Goal: Task Accomplishment & Management: Manage account settings

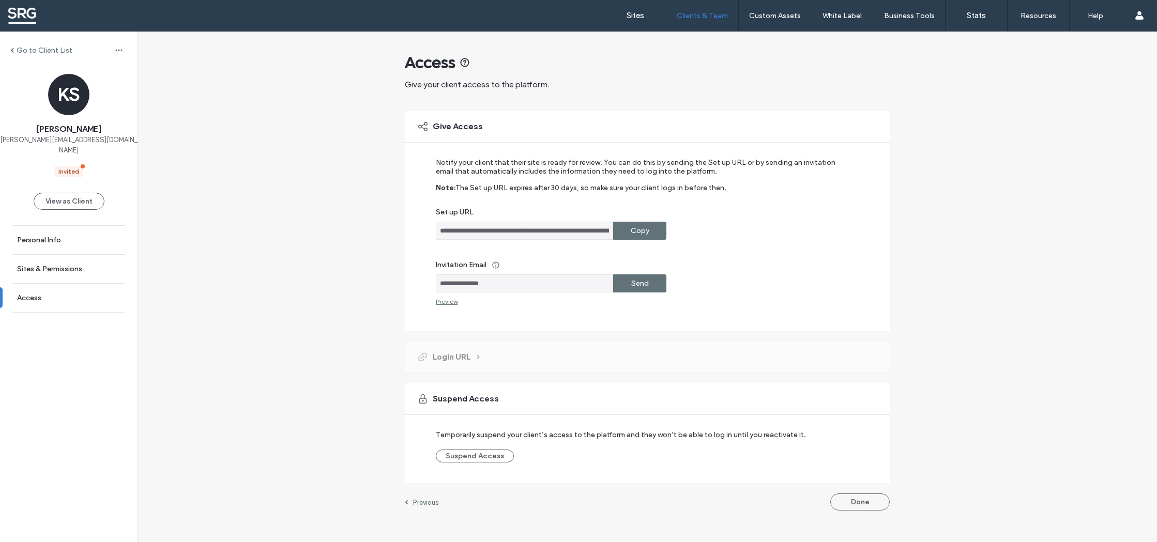
click at [552, 234] on input "**********" at bounding box center [524, 231] width 177 height 18
drag, startPoint x: 640, startPoint y: 230, endPoint x: 631, endPoint y: 234, distance: 10.2
click at [640, 230] on label "Copy" at bounding box center [640, 230] width 19 height 19
click at [867, 505] on button "Done" at bounding box center [859, 502] width 59 height 17
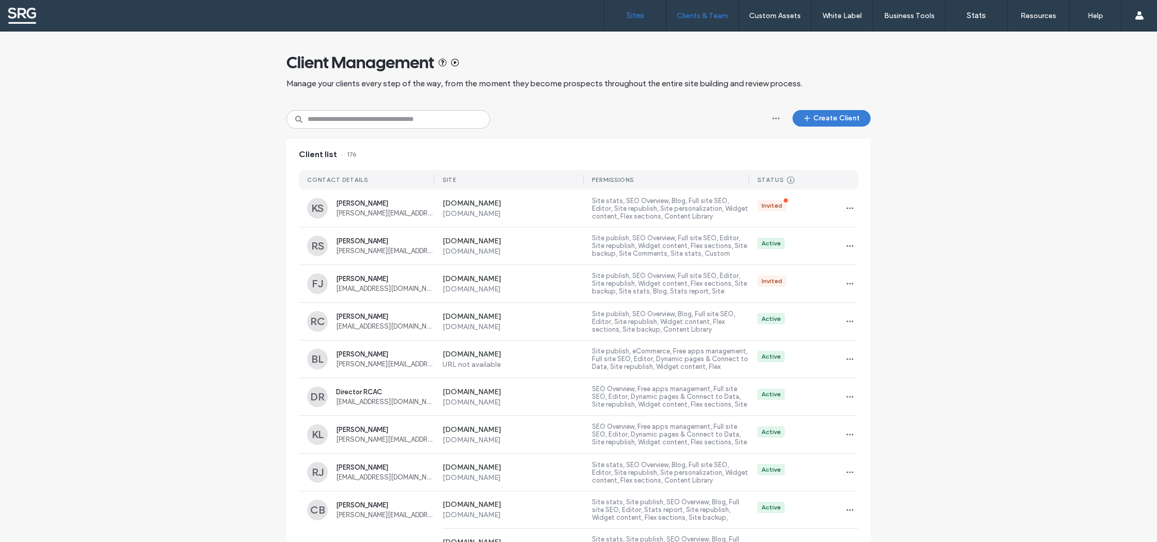
click at [623, 16] on link "Sites" at bounding box center [635, 15] width 62 height 31
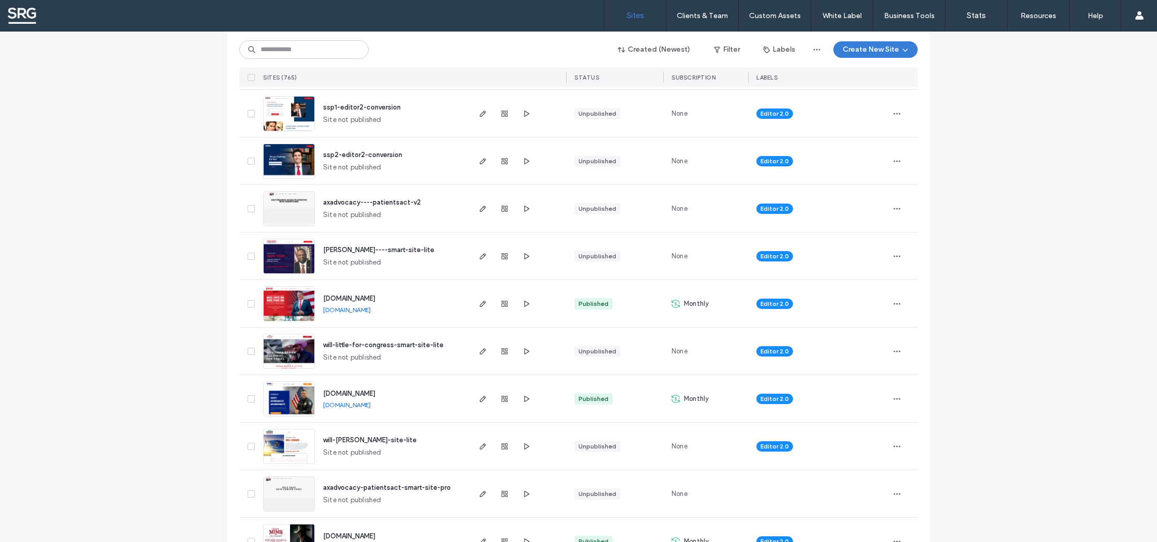
scroll to position [281, 0]
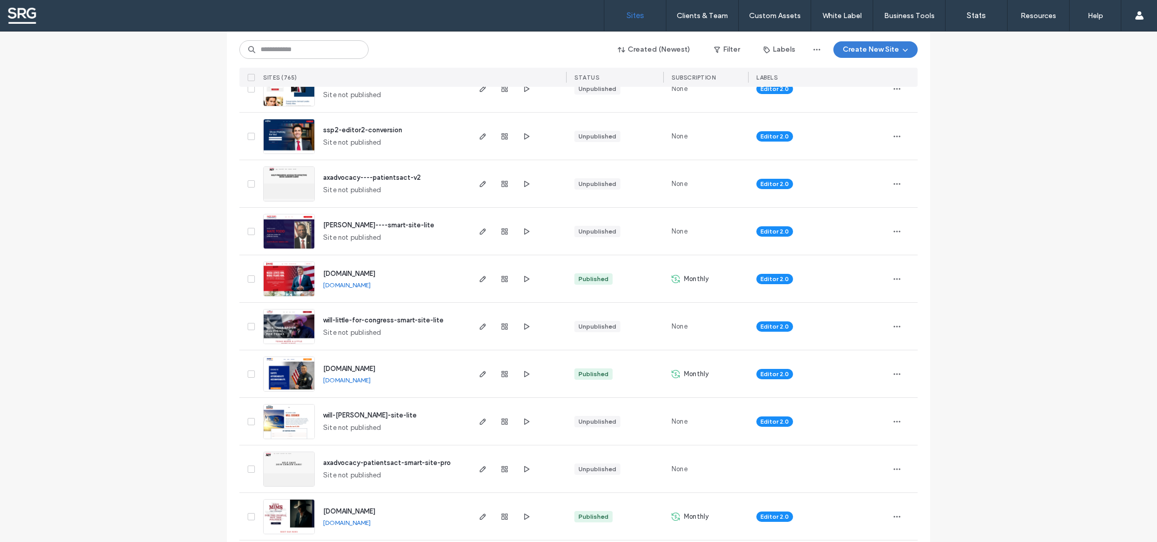
click at [359, 415] on span "will-cosner-smart-site-lite" at bounding box center [370, 415] width 94 height 8
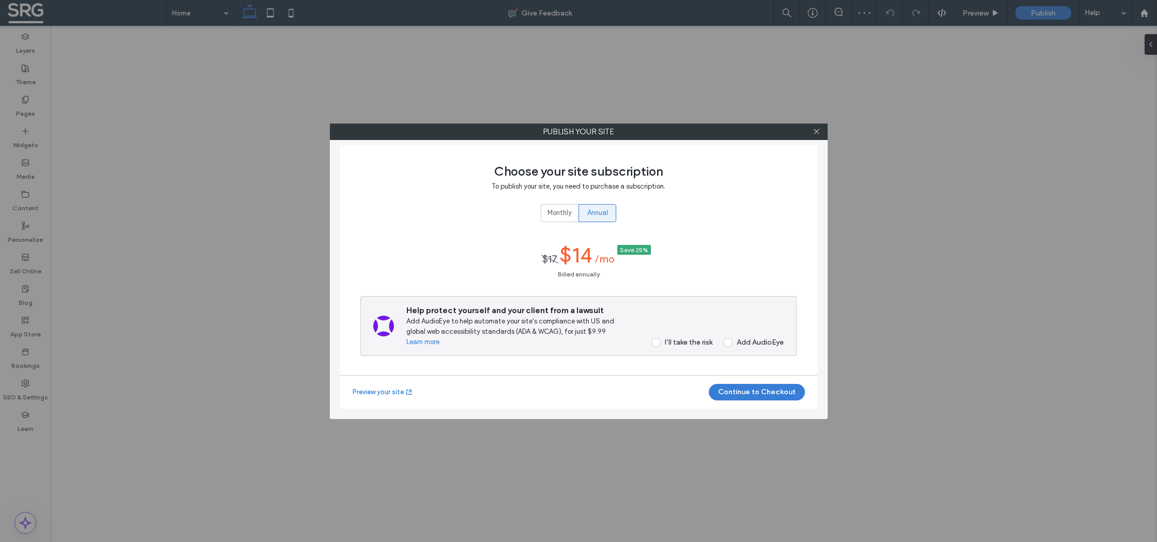
click at [547, 209] on span "Monthly" at bounding box center [559, 213] width 24 height 10
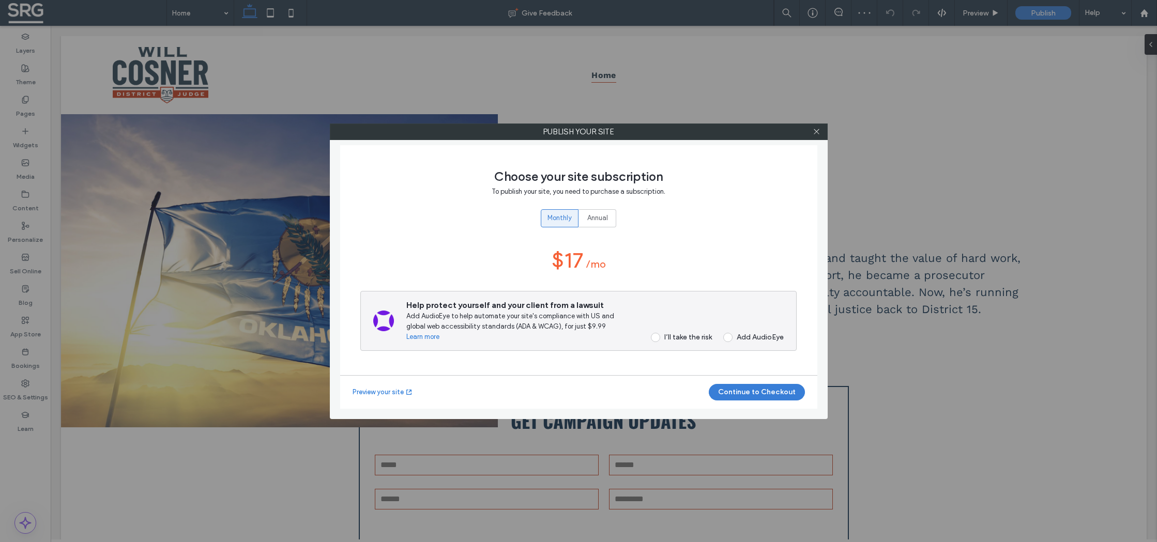
click at [654, 339] on span at bounding box center [655, 337] width 9 height 9
click at [756, 389] on button "Continue to Checkout" at bounding box center [757, 392] width 96 height 17
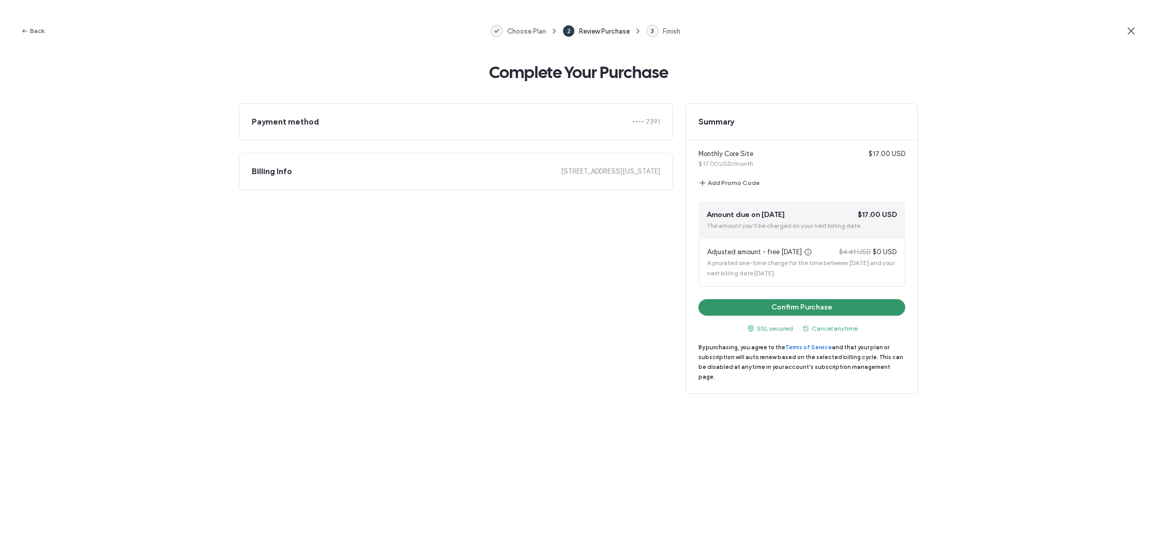
click at [797, 311] on button "Confirm Purchase" at bounding box center [801, 307] width 207 height 17
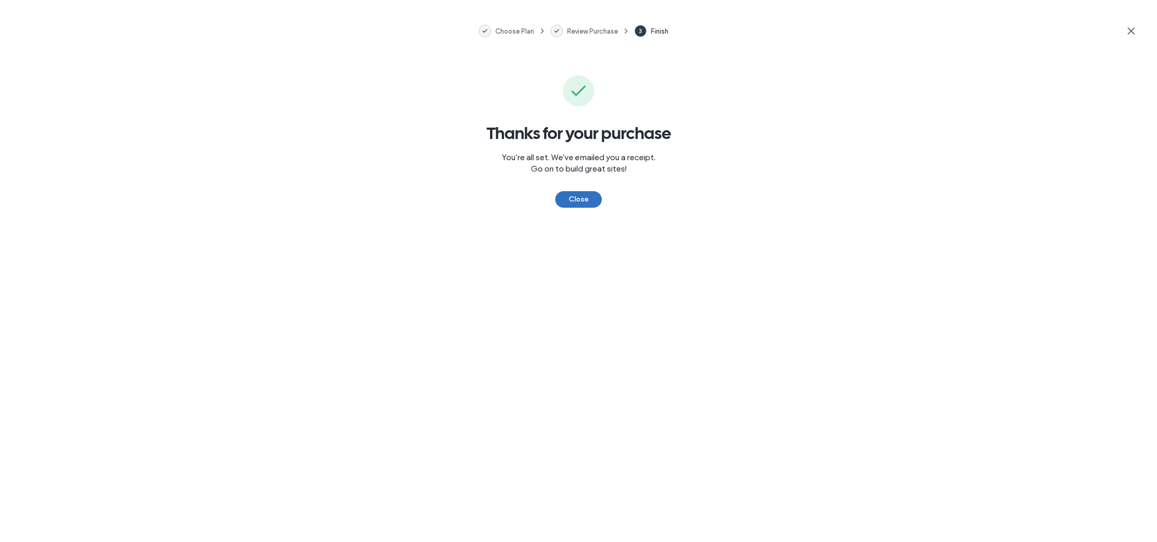
click at [572, 199] on button "Close" at bounding box center [578, 199] width 47 height 17
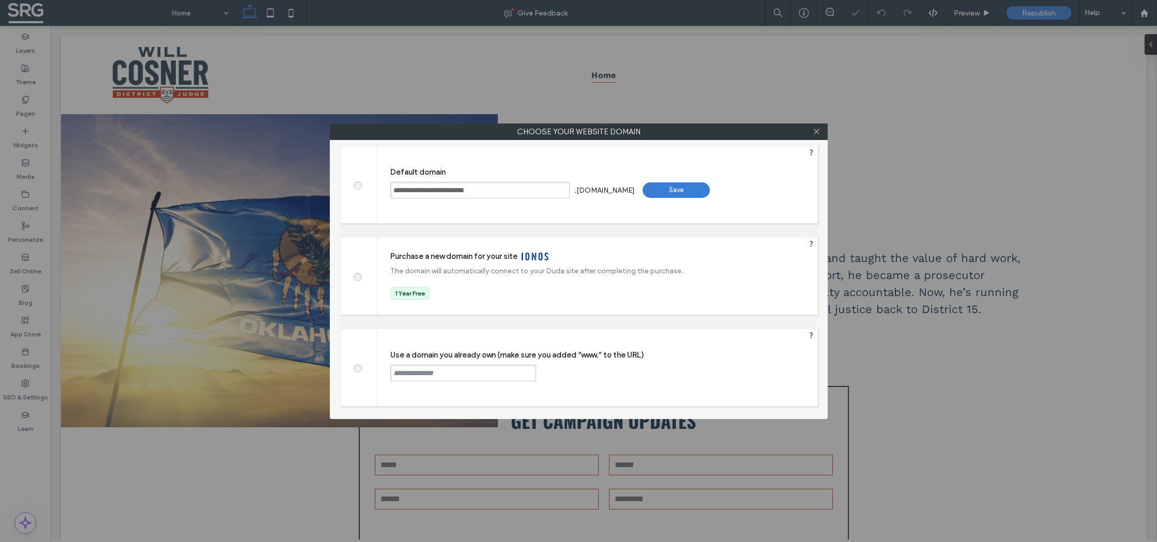
drag, startPoint x: 358, startPoint y: 370, endPoint x: 370, endPoint y: 371, distance: 11.4
click at [357, 370] on span at bounding box center [357, 367] width 0 height 8
click at [412, 376] on input "text" at bounding box center [463, 373] width 146 height 17
paste input "**********"
type input "**********"
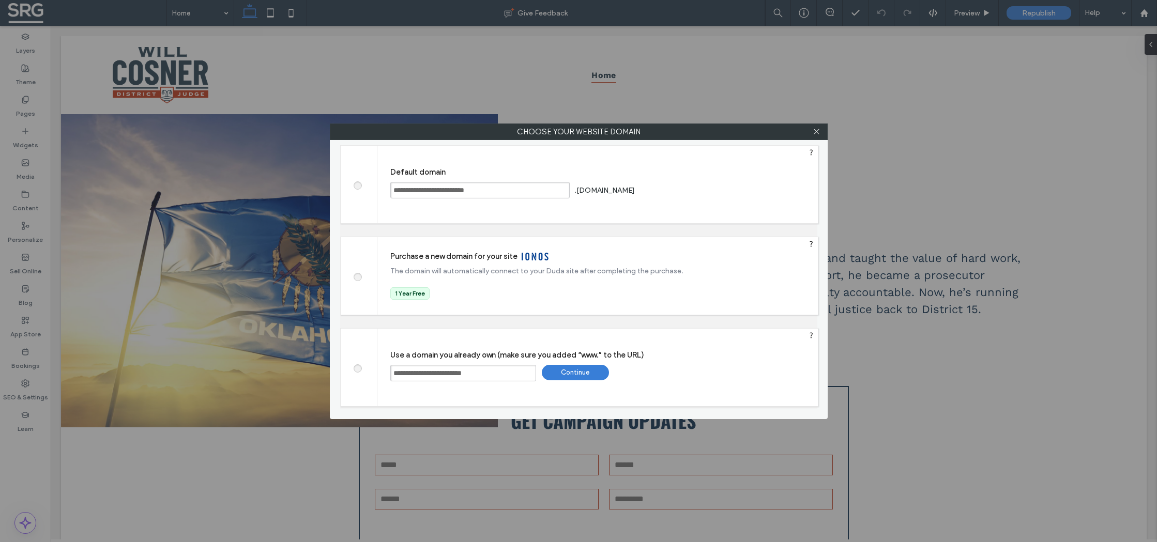
click at [583, 372] on div "Continue" at bounding box center [575, 373] width 67 height 16
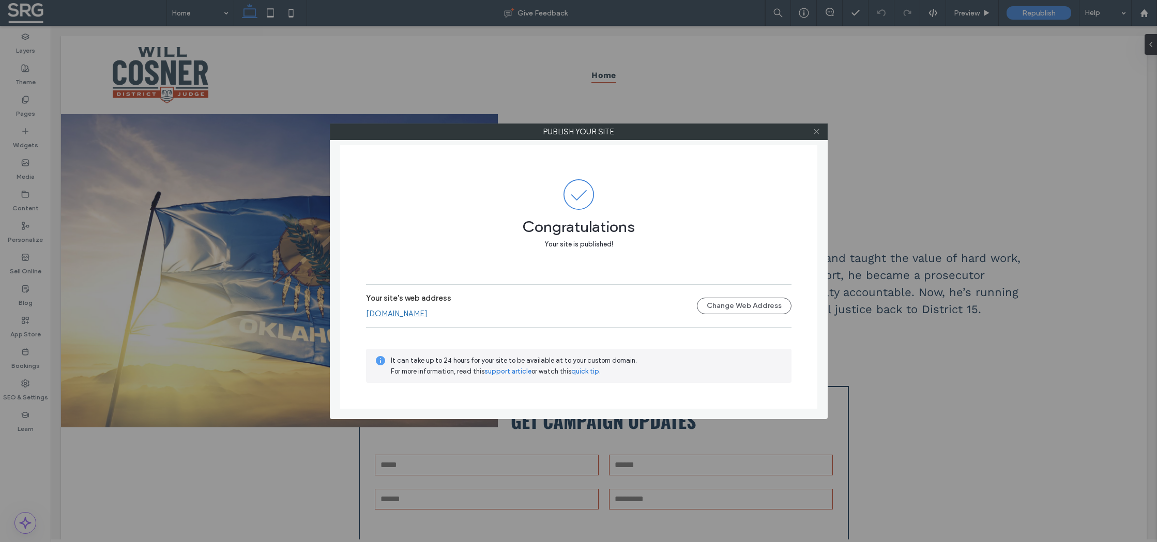
click at [818, 132] on icon at bounding box center [817, 132] width 8 height 8
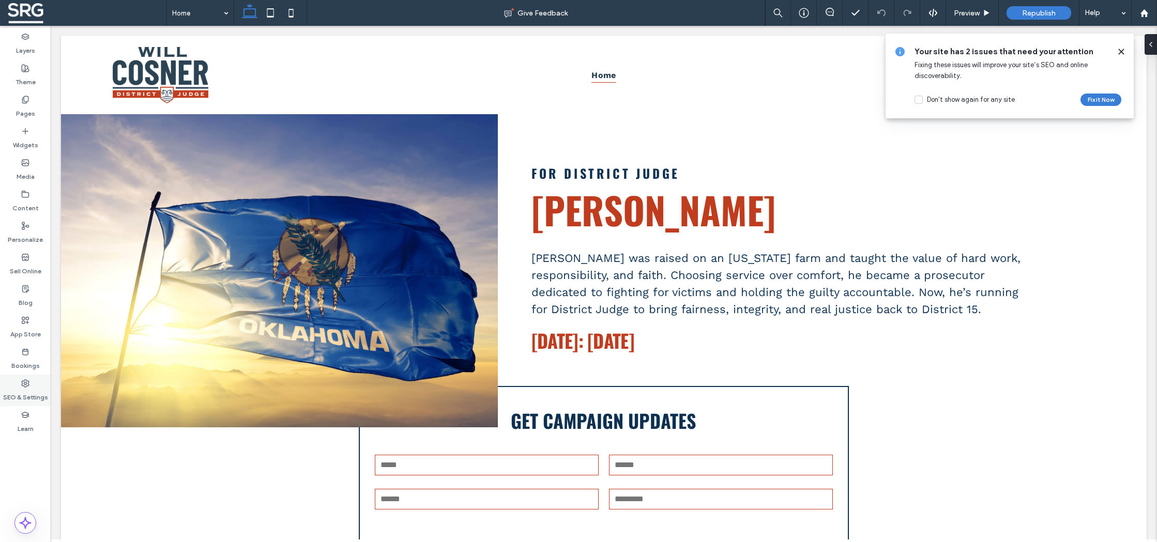
click at [27, 388] on label "SEO & Settings" at bounding box center [25, 395] width 45 height 14
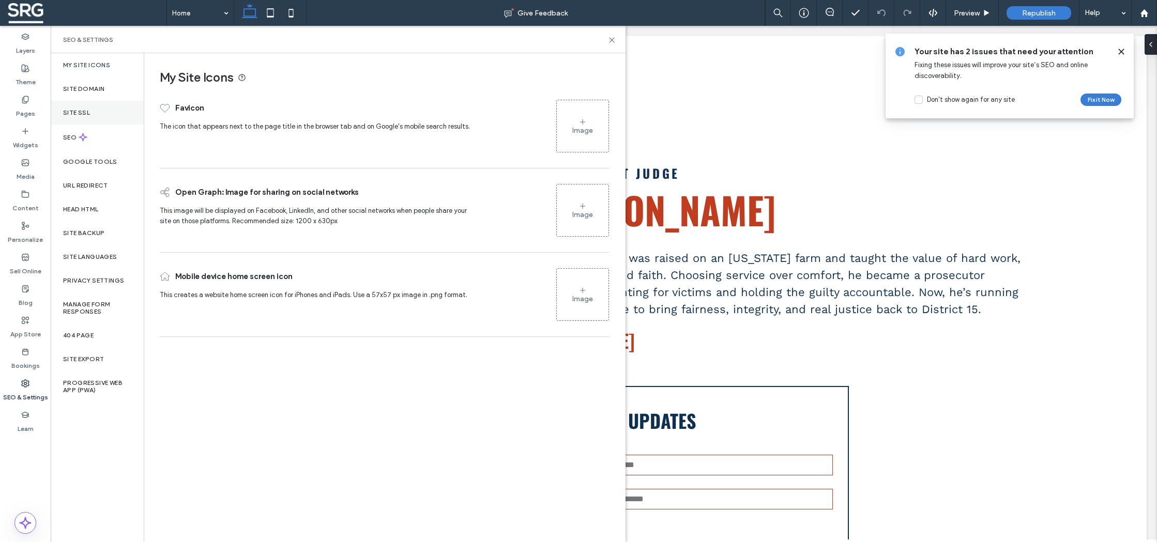
click at [79, 112] on label "Site SSL" at bounding box center [76, 112] width 27 height 7
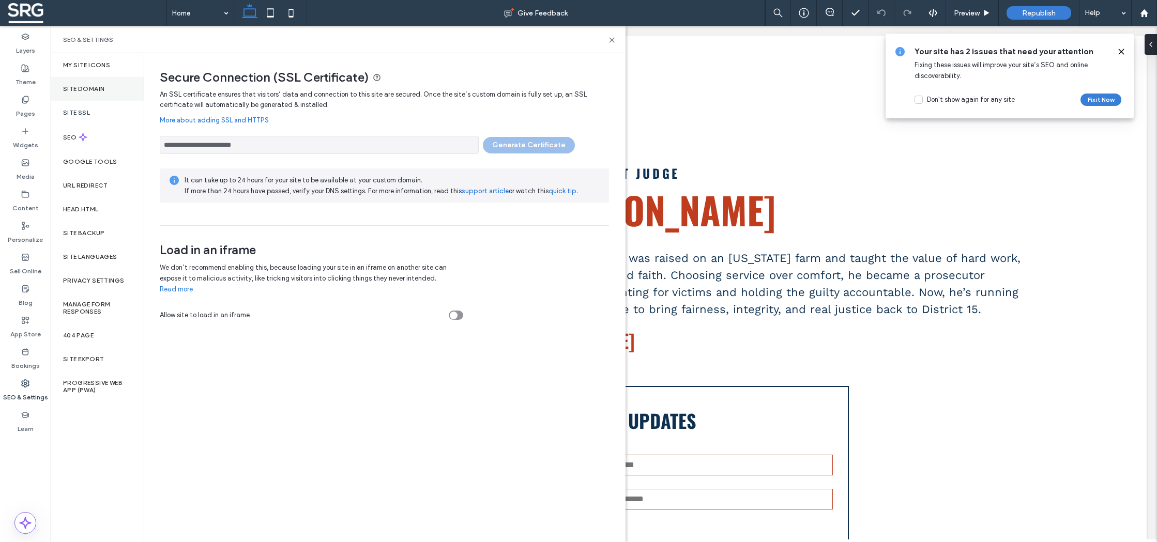
click at [81, 89] on label "Site Domain" at bounding box center [83, 88] width 41 height 7
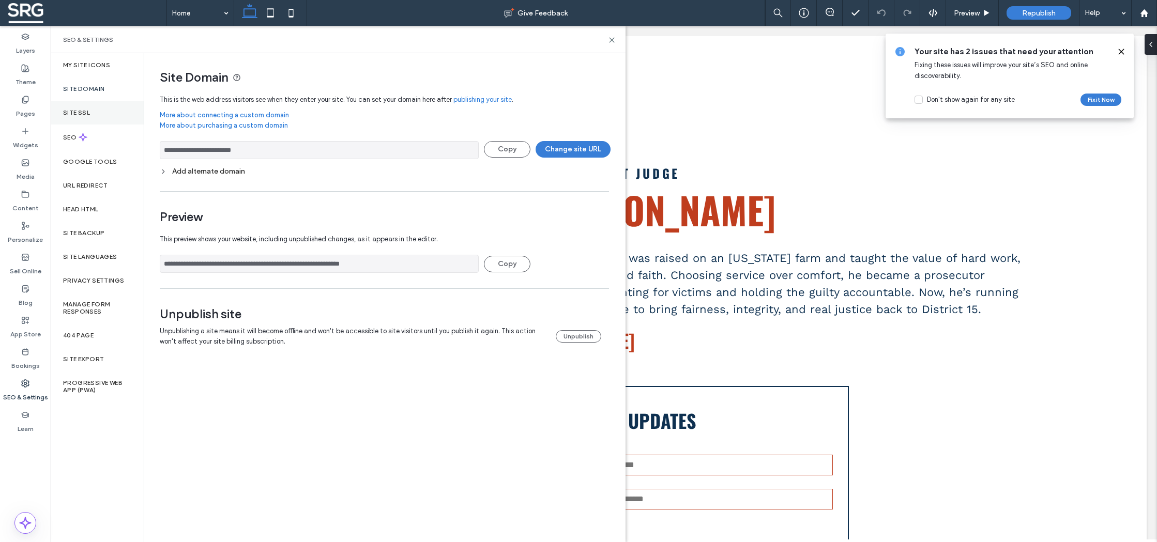
click at [75, 112] on label "Site SSL" at bounding box center [76, 112] width 27 height 7
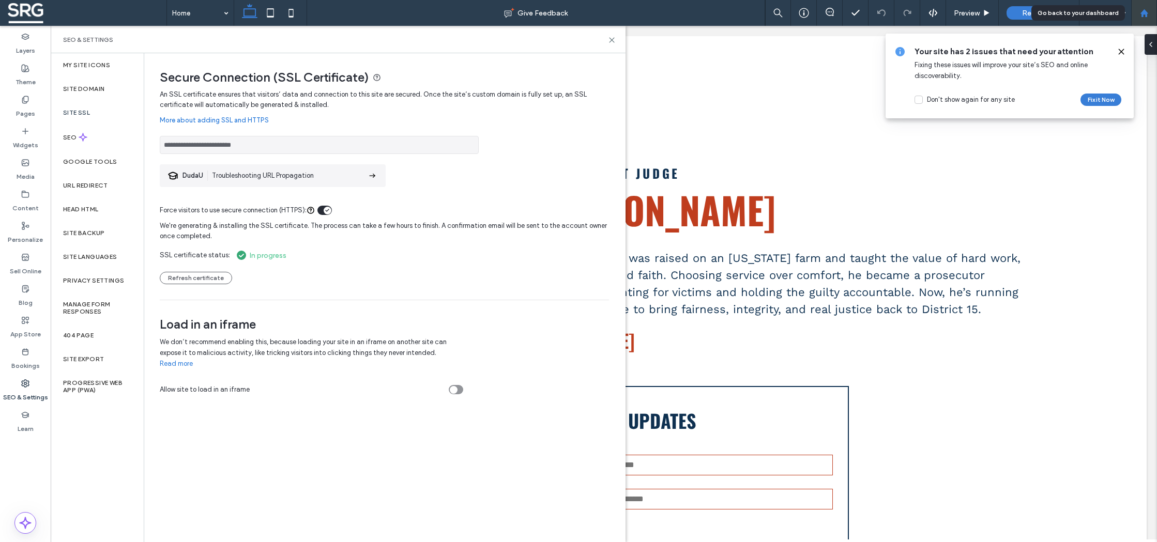
click at [1140, 8] on div at bounding box center [1144, 13] width 26 height 26
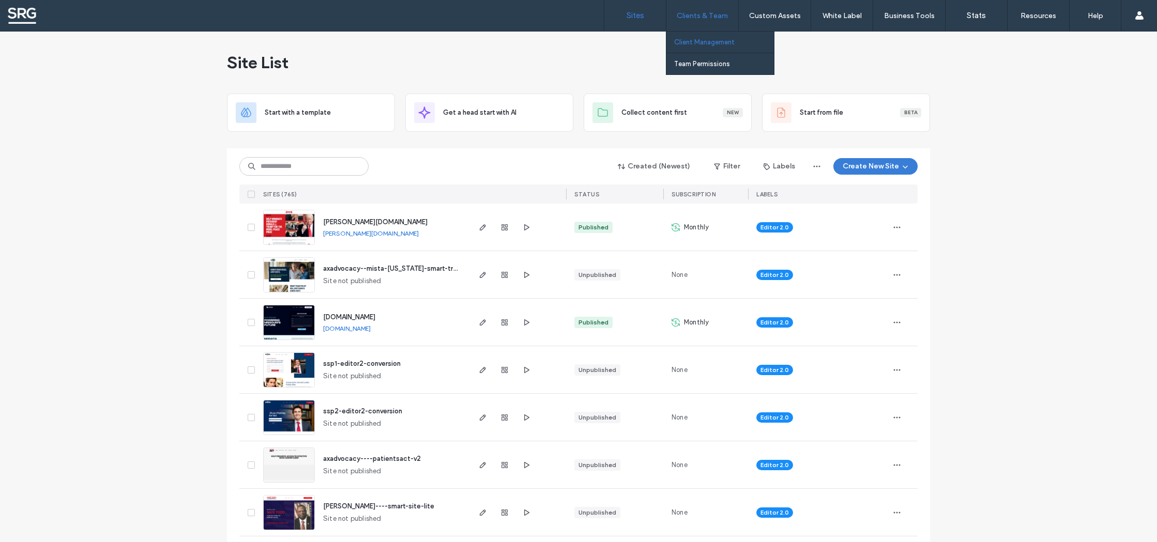
click at [705, 40] on label "Client Management" at bounding box center [704, 42] width 60 height 8
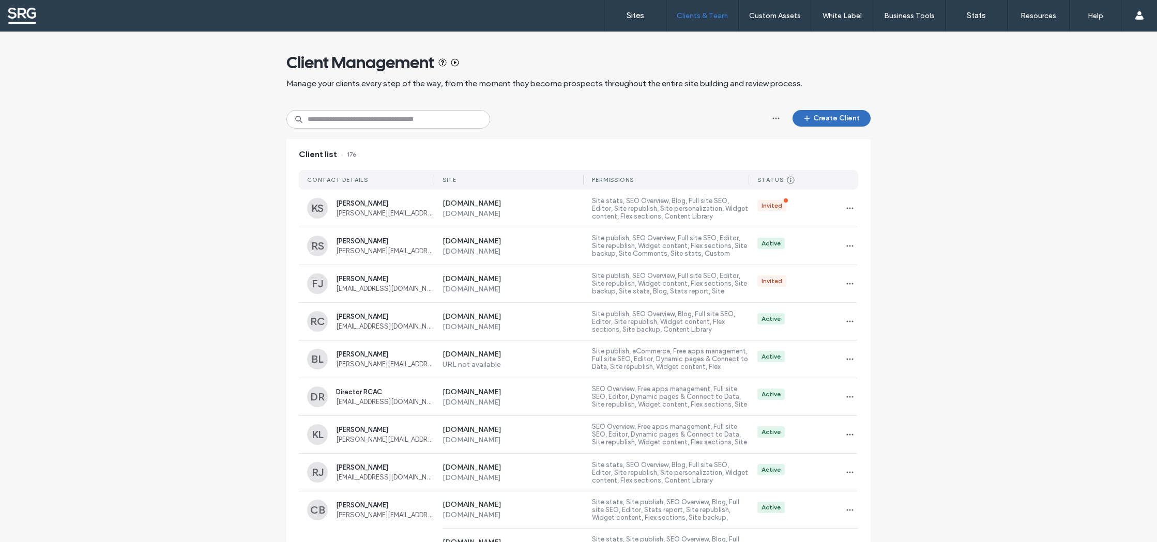
click at [826, 116] on button "Create Client" at bounding box center [831, 118] width 78 height 17
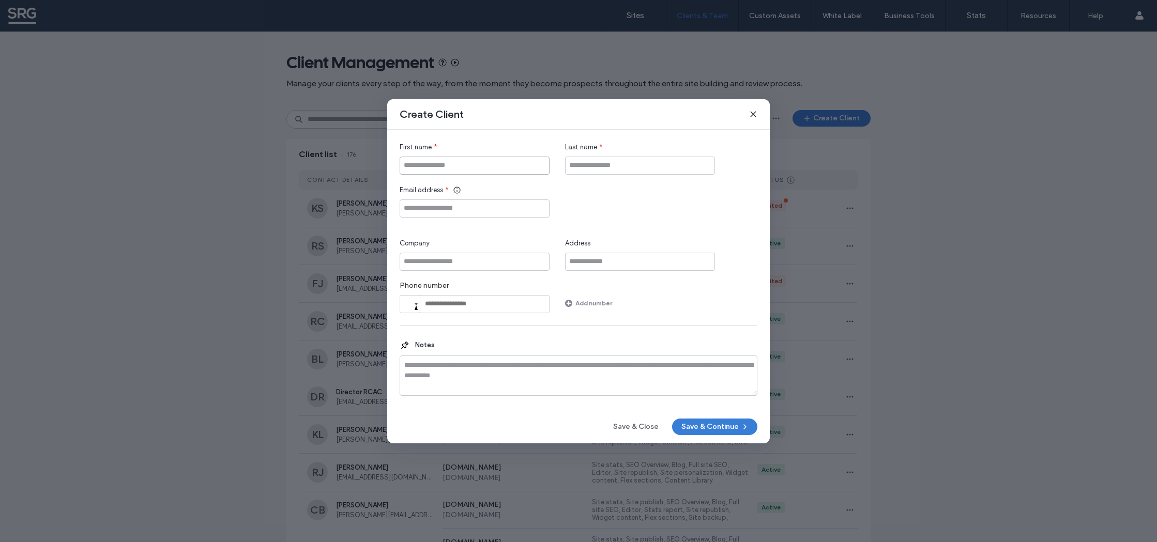
click at [434, 167] on input "First name" at bounding box center [475, 166] width 150 height 18
type input "****"
type input "******"
click at [417, 166] on input "****" at bounding box center [475, 166] width 150 height 18
type input "*******"
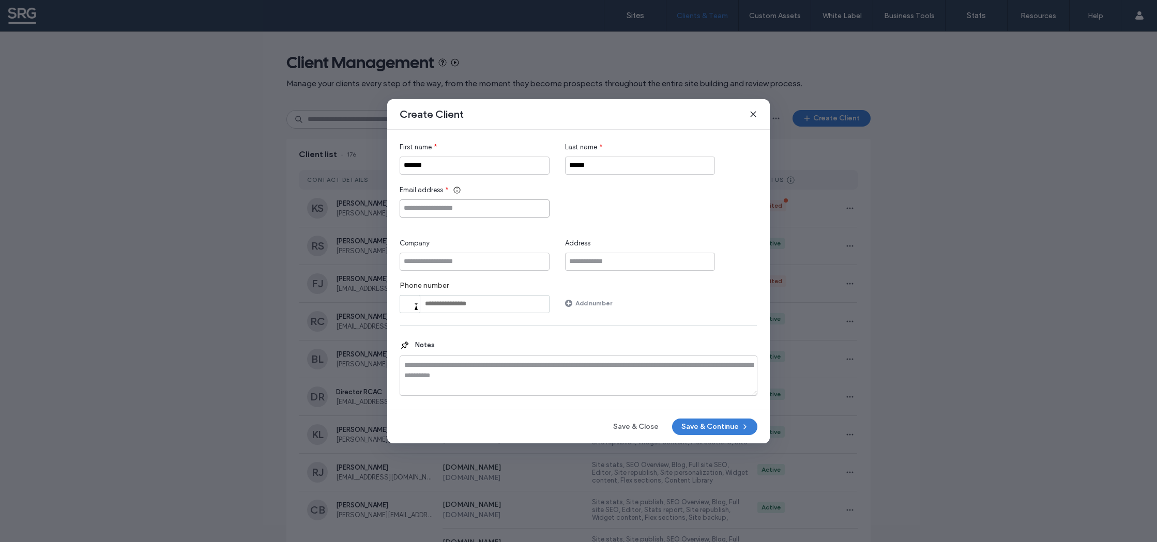
click at [453, 210] on input "Email address" at bounding box center [475, 209] width 150 height 18
paste input "**********"
type input "**********"
click at [707, 424] on button "Save & Continue" at bounding box center [714, 427] width 85 height 17
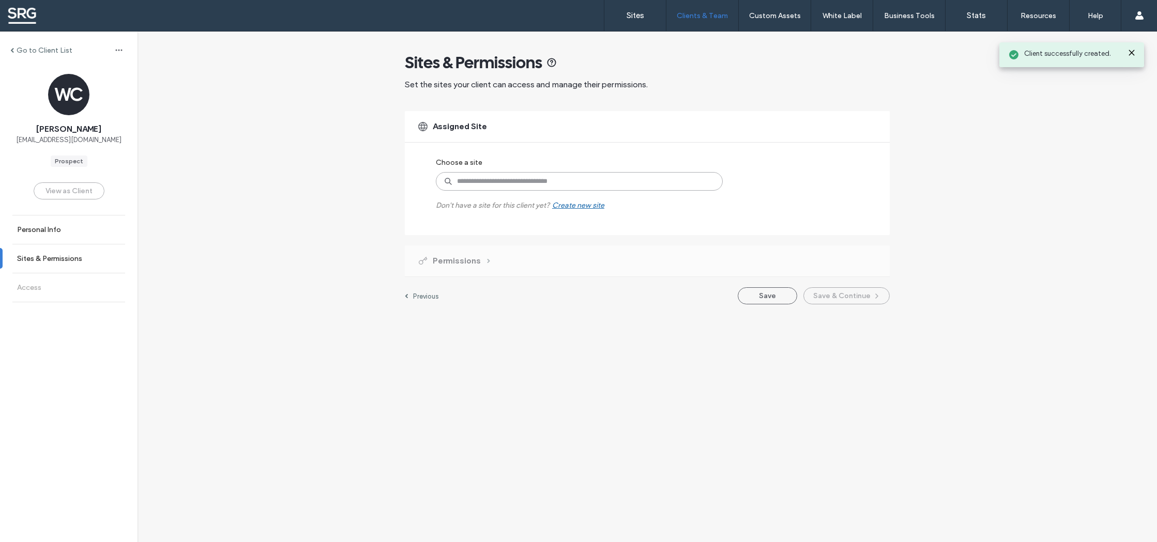
click at [494, 186] on input at bounding box center [579, 181] width 287 height 19
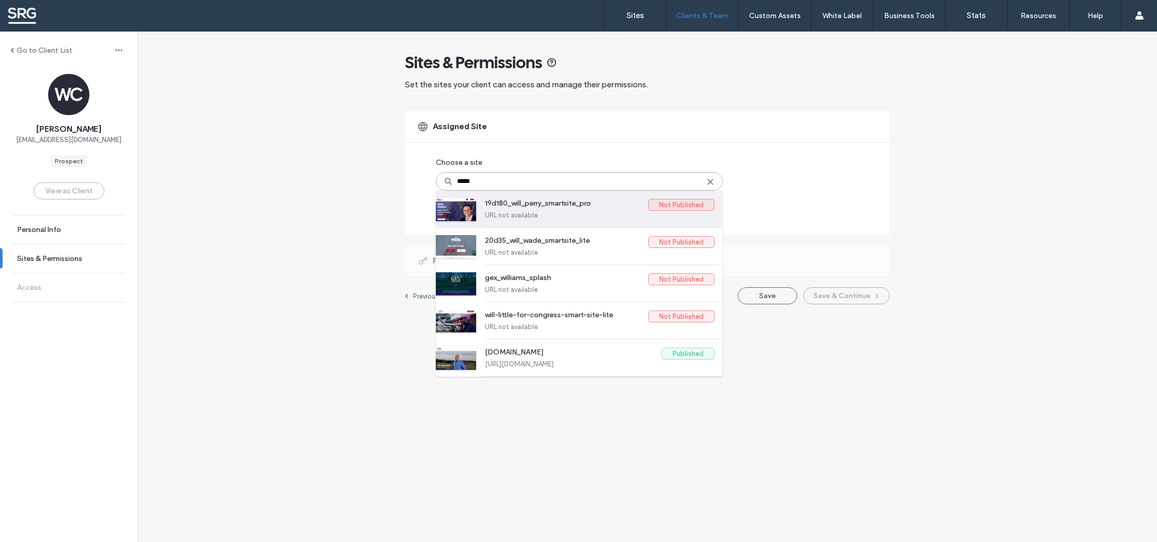
type input "******"
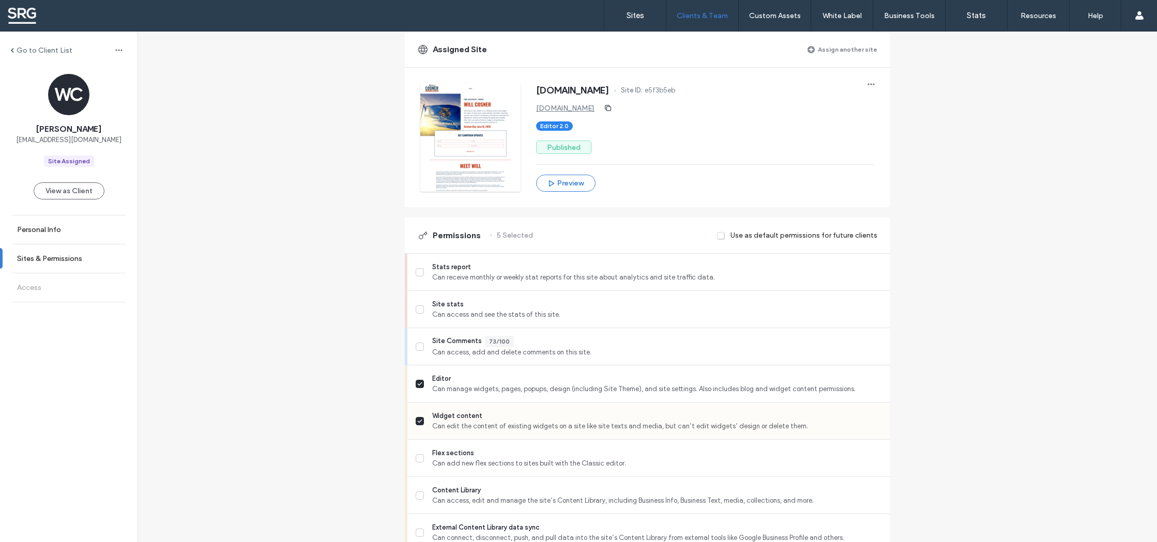
scroll to position [158, 0]
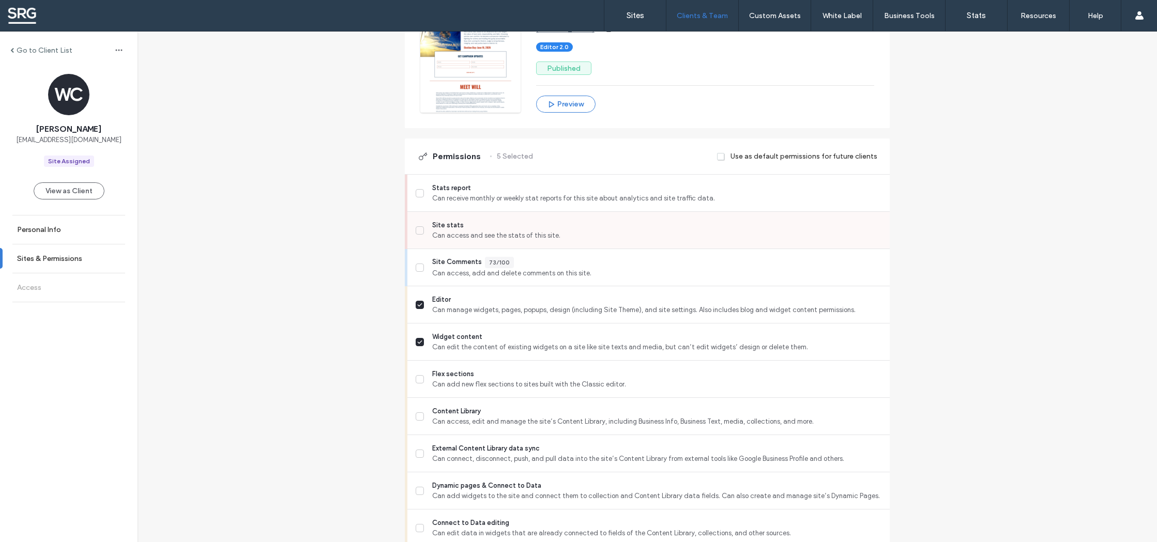
click at [417, 230] on icon at bounding box center [419, 230] width 5 height 4
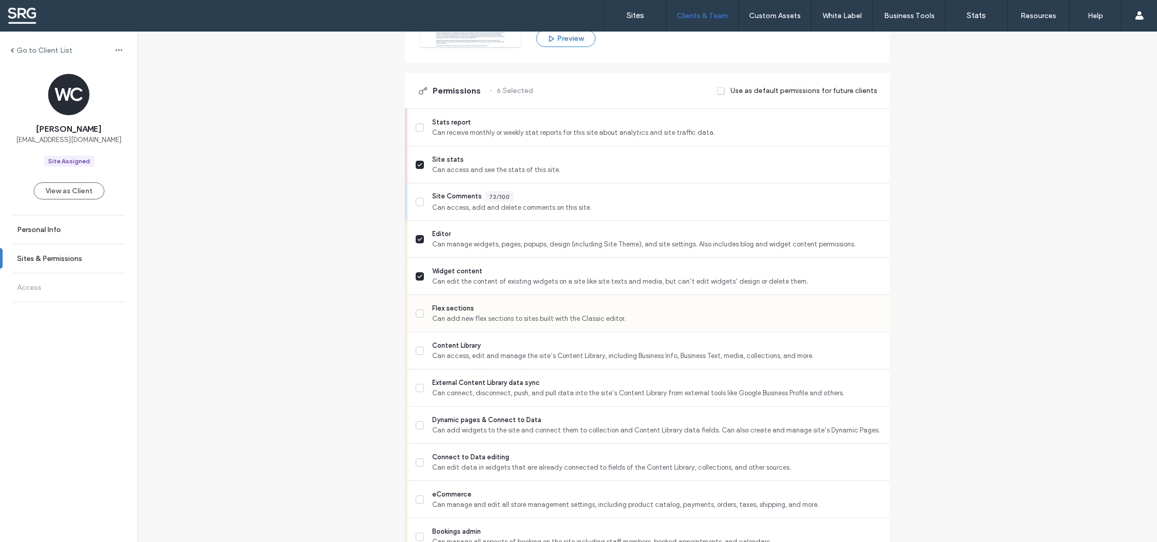
scroll to position [272, 0]
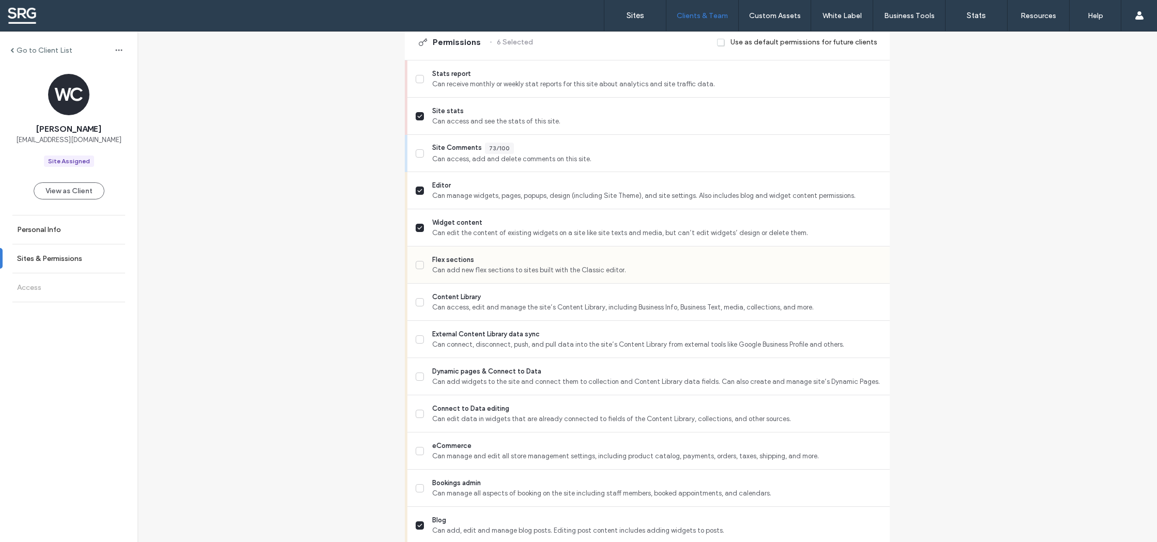
click at [418, 266] on icon at bounding box center [420, 265] width 4 height 3
click at [417, 302] on icon at bounding box center [419, 302] width 5 height 4
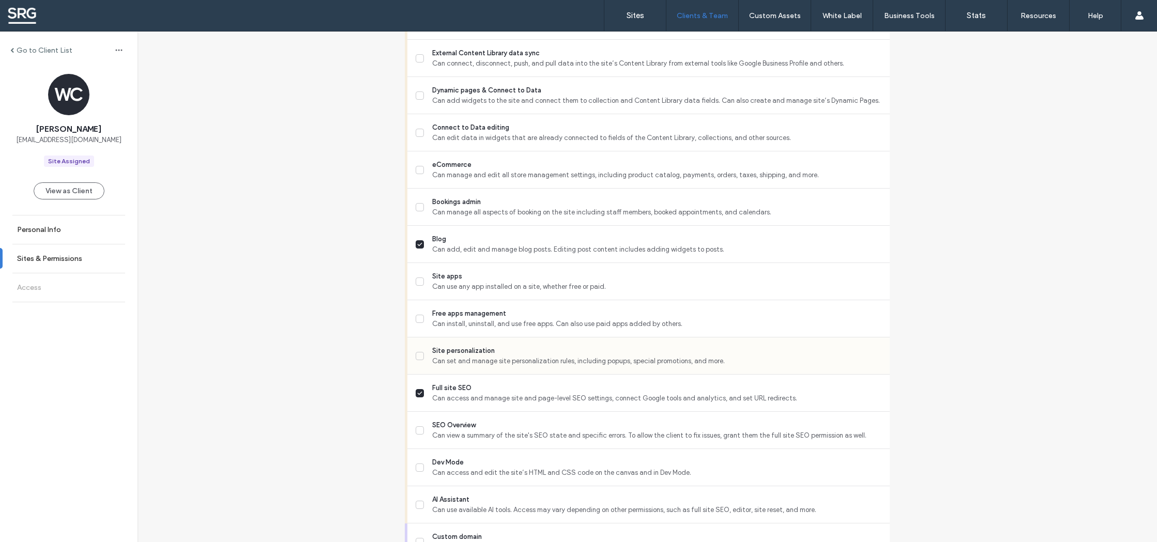
scroll to position [606, 0]
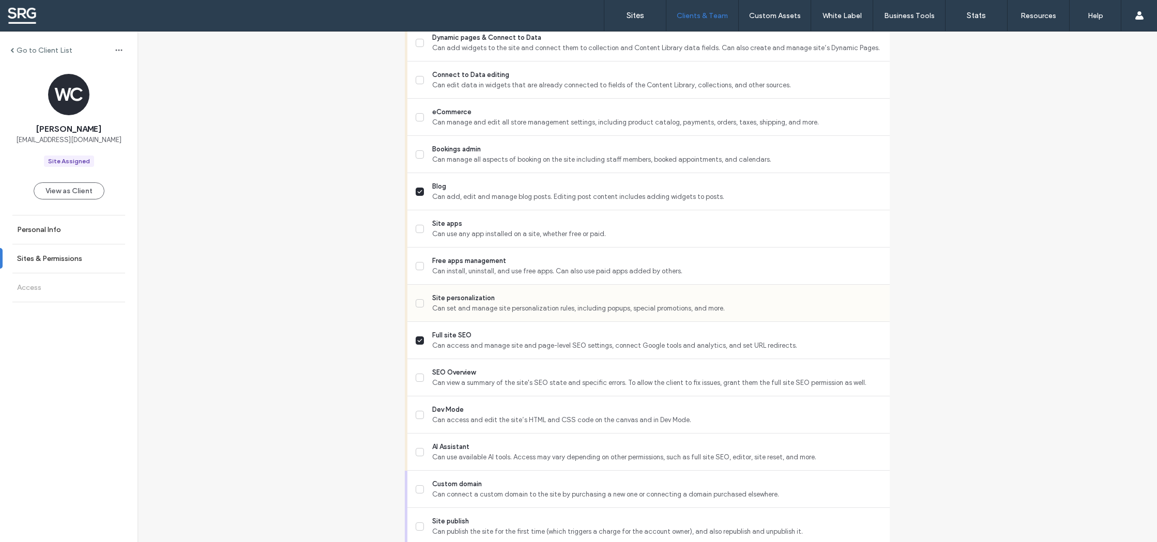
click at [418, 306] on icon at bounding box center [419, 303] width 5 height 4
click at [418, 381] on span at bounding box center [420, 378] width 8 height 8
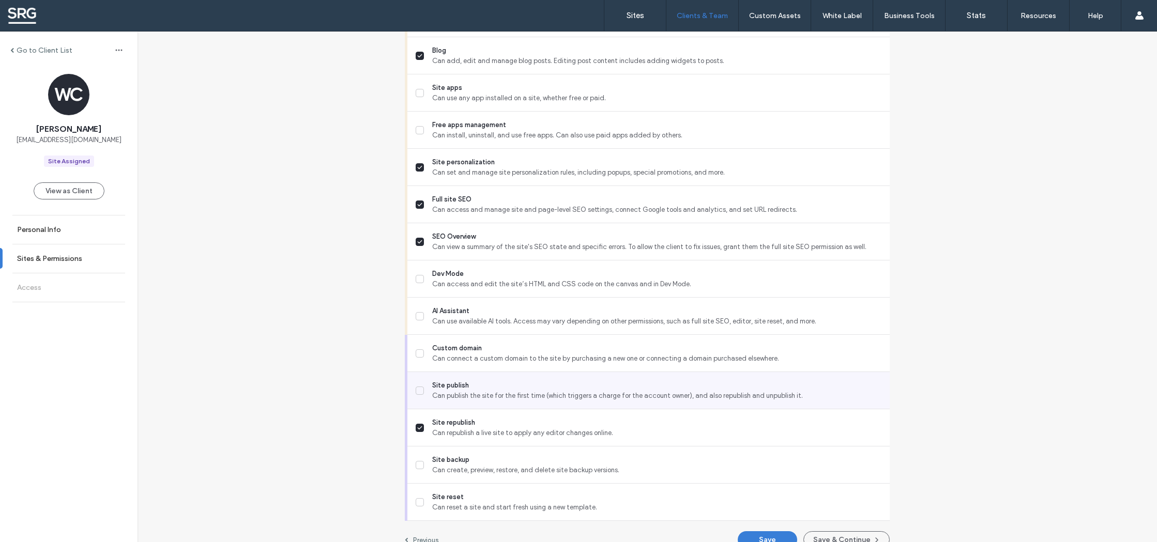
scroll to position [760, 0]
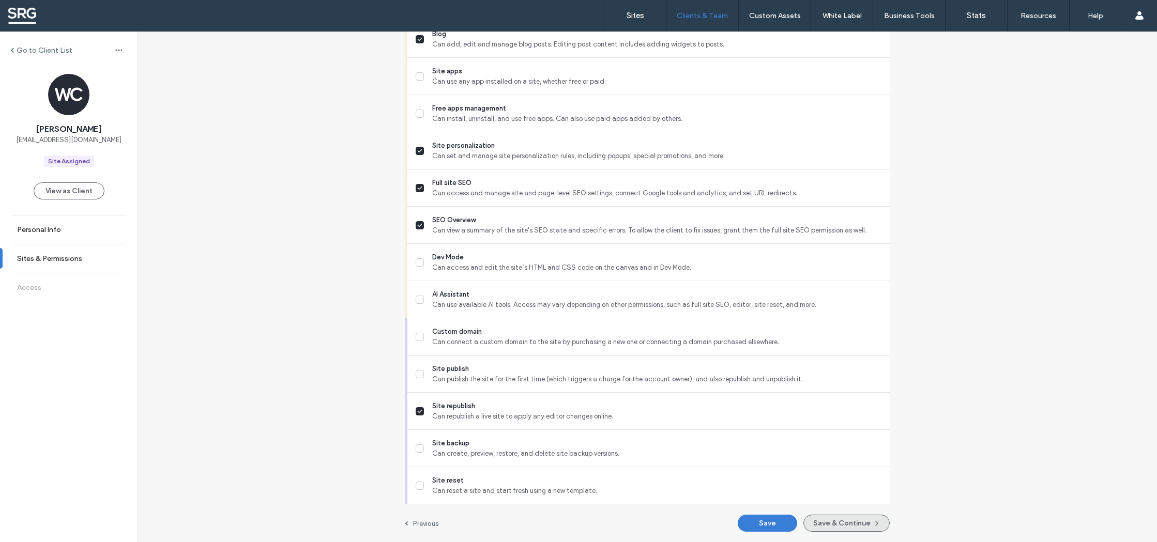
click at [827, 522] on button "Save & Continue" at bounding box center [846, 523] width 86 height 17
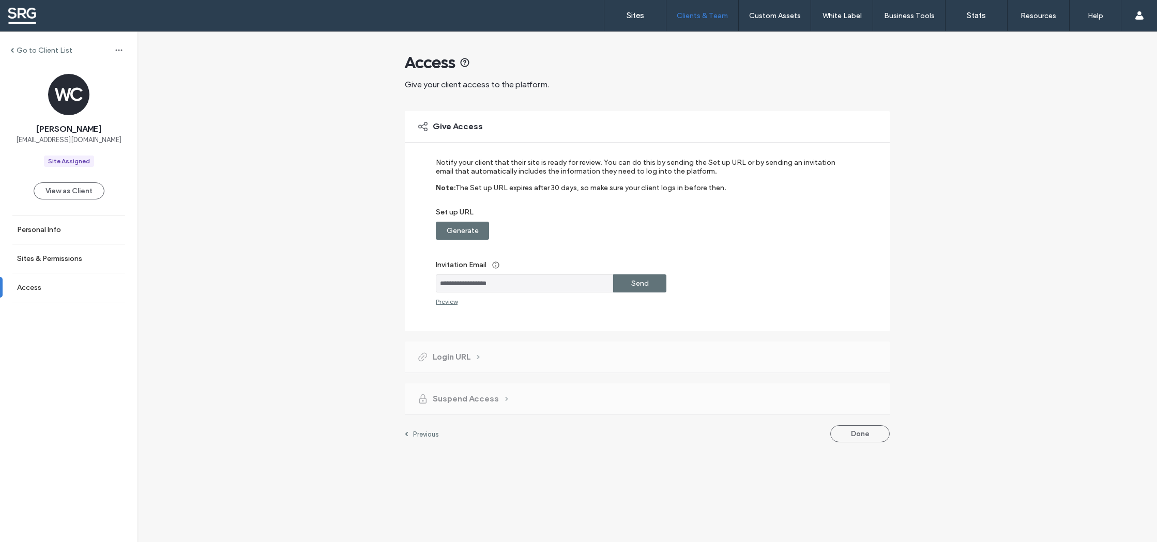
click at [646, 288] on label "Send" at bounding box center [640, 283] width 18 height 19
click at [865, 507] on button "Done" at bounding box center [859, 502] width 59 height 17
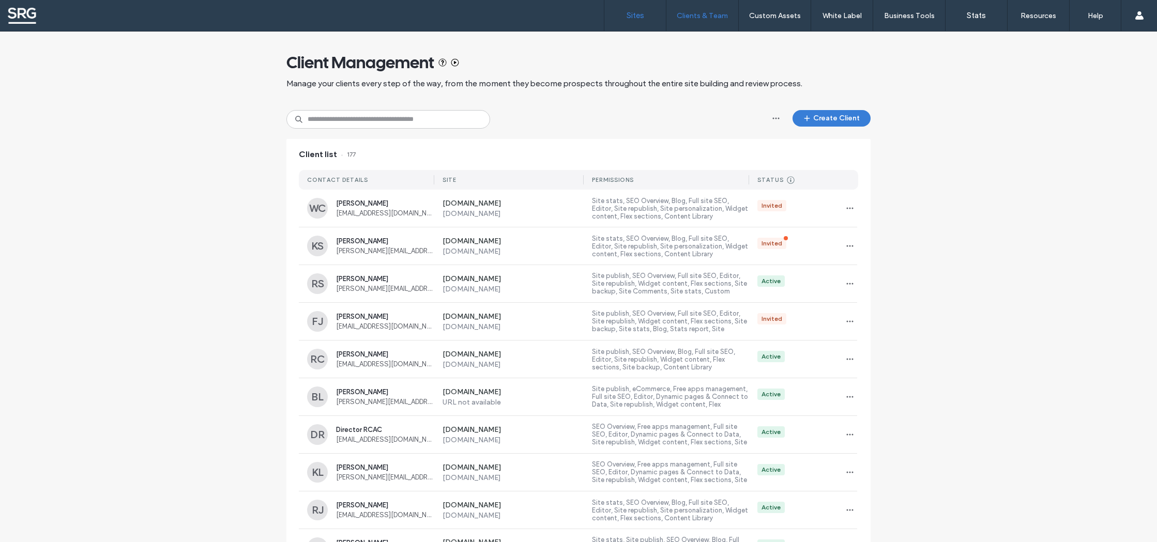
drag, startPoint x: 644, startPoint y: 10, endPoint x: 639, endPoint y: 13, distance: 5.6
click at [643, 11] on link "Sites" at bounding box center [635, 15] width 62 height 31
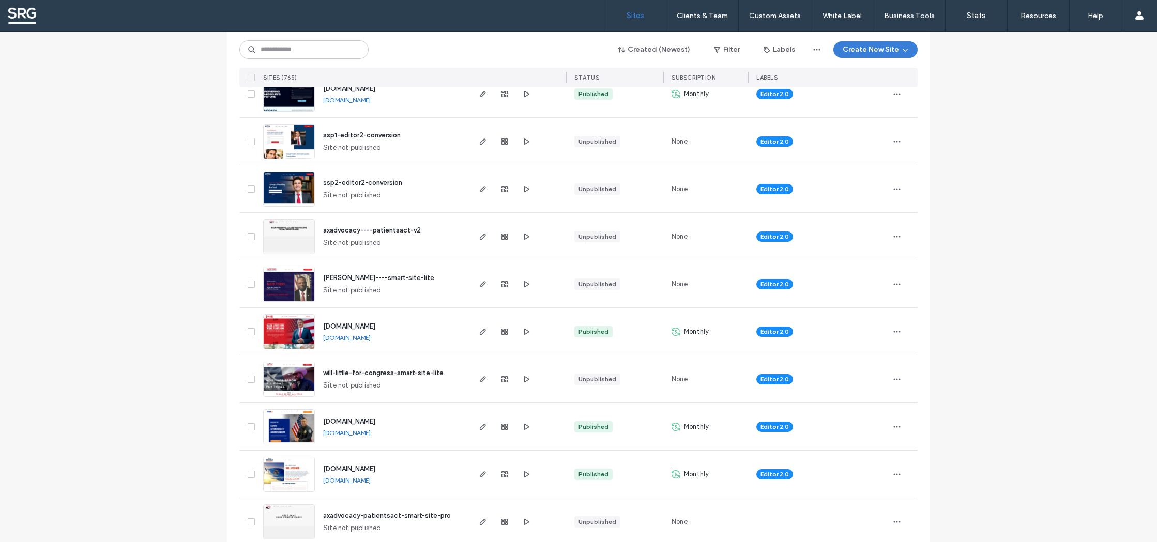
scroll to position [352, 0]
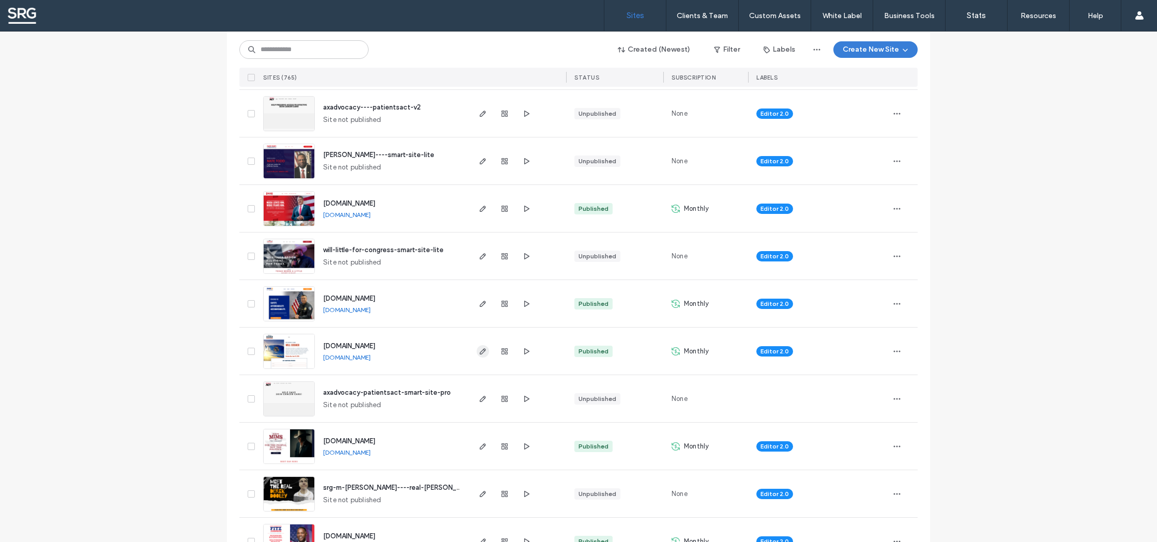
click at [482, 353] on icon "button" at bounding box center [483, 351] width 8 height 8
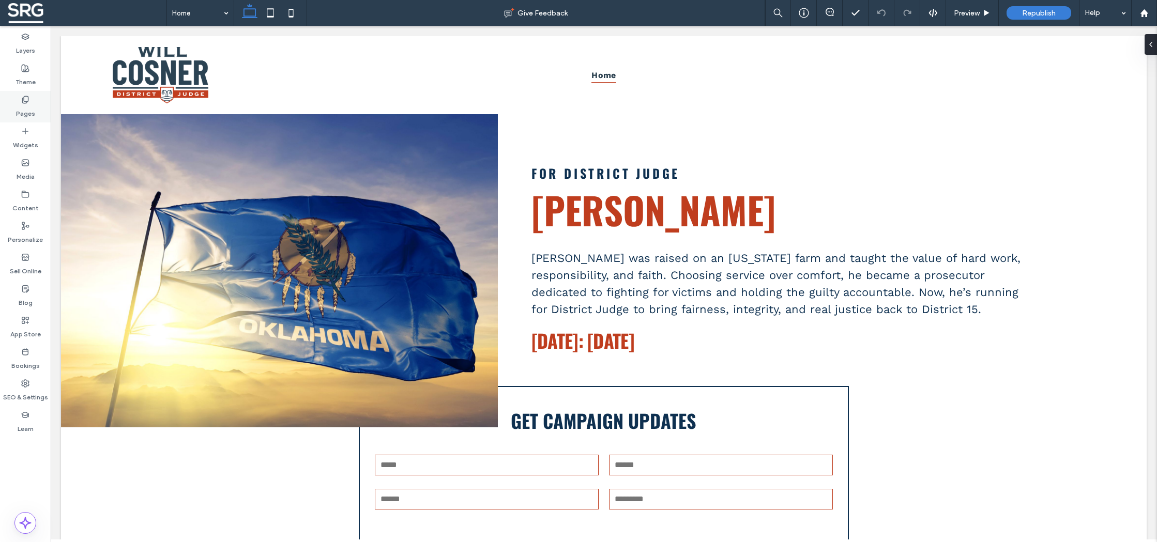
click at [22, 106] on label "Pages" at bounding box center [25, 111] width 19 height 14
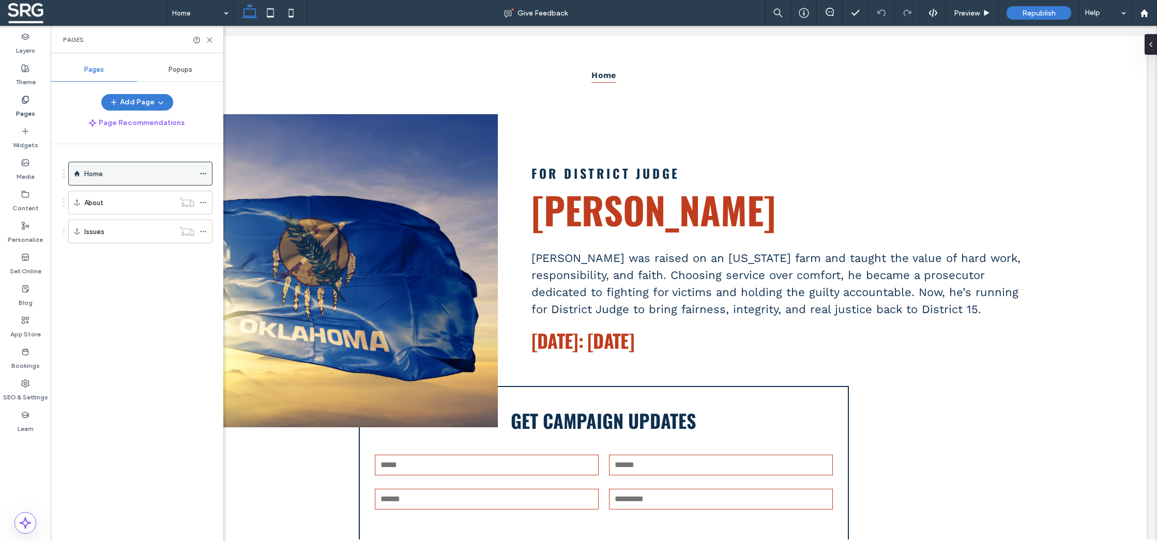
click at [201, 174] on icon at bounding box center [203, 173] width 7 height 7
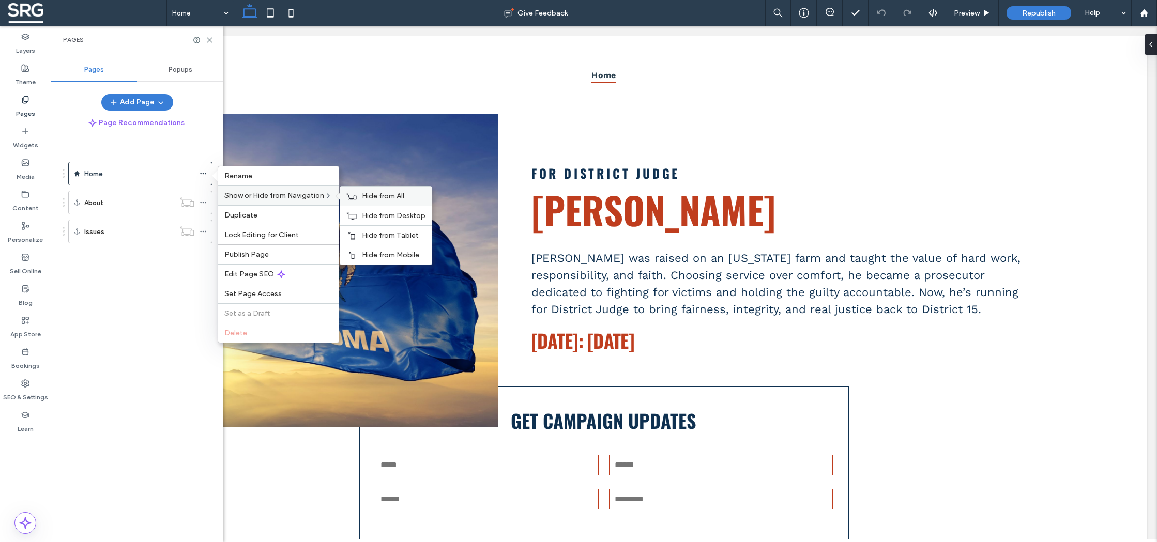
click at [377, 194] on span "Hide from All" at bounding box center [383, 196] width 42 height 9
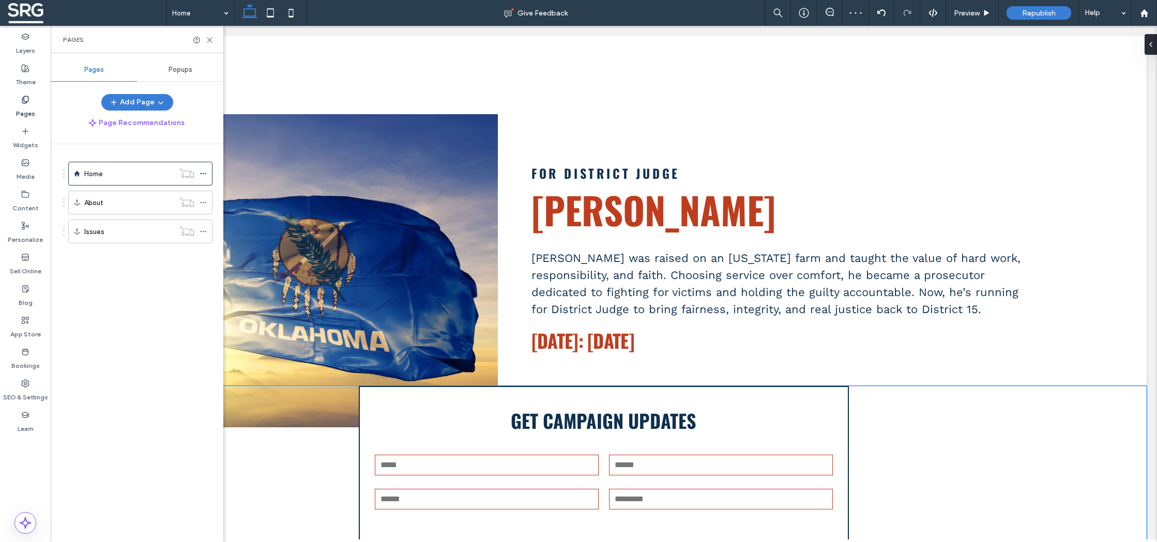
click at [311, 439] on div "**********" at bounding box center [604, 492] width 620 height 212
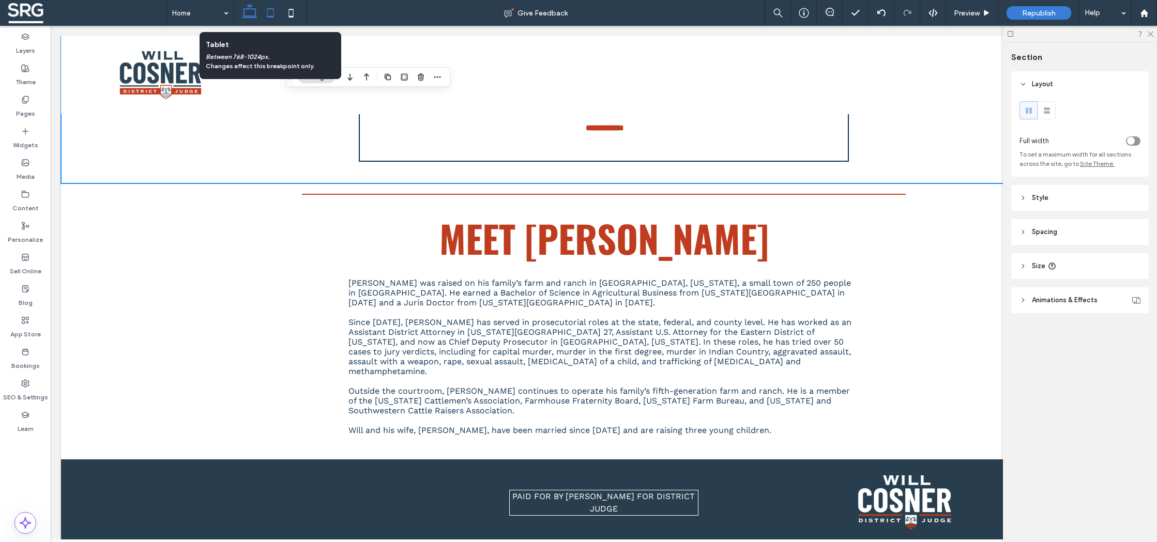
click at [270, 8] on icon at bounding box center [270, 13] width 21 height 21
type input "***"
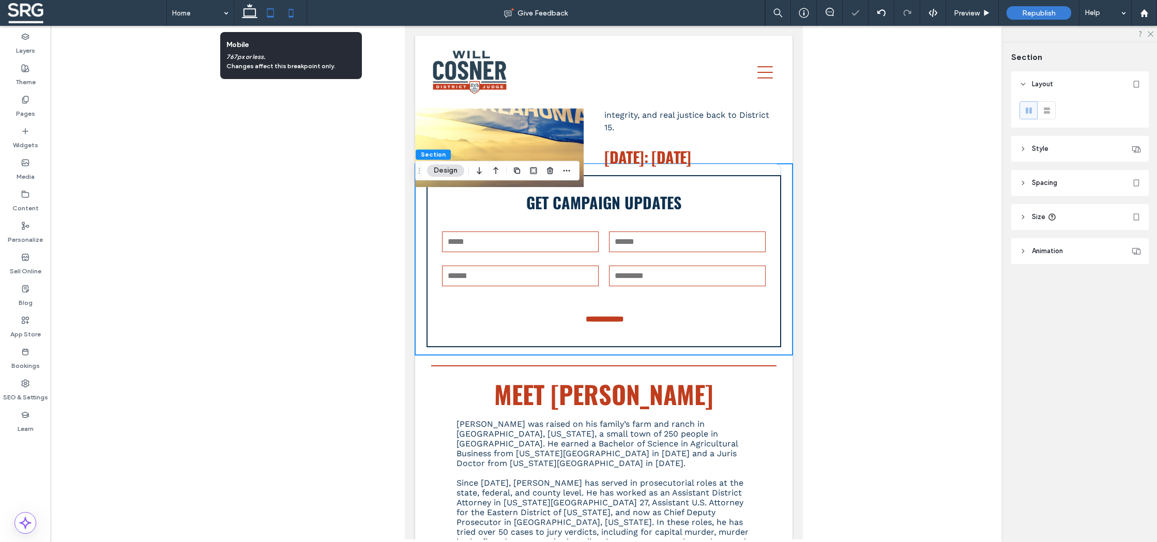
drag, startPoint x: 287, startPoint y: 8, endPoint x: 292, endPoint y: 12, distance: 6.6
click at [288, 9] on icon at bounding box center [291, 13] width 21 height 21
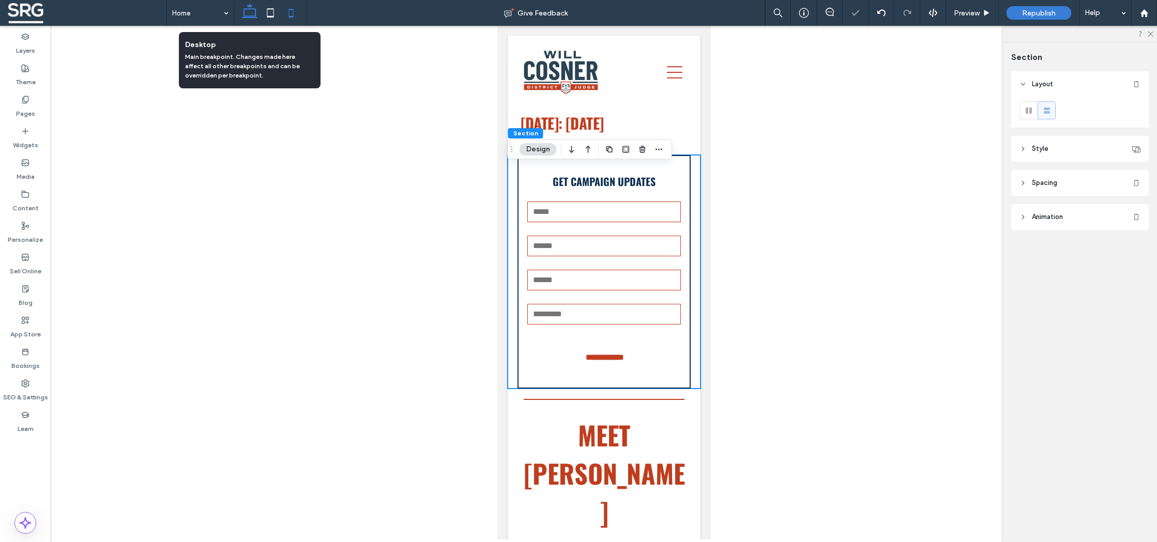
click at [249, 13] on icon at bounding box center [249, 13] width 21 height 21
type input "*"
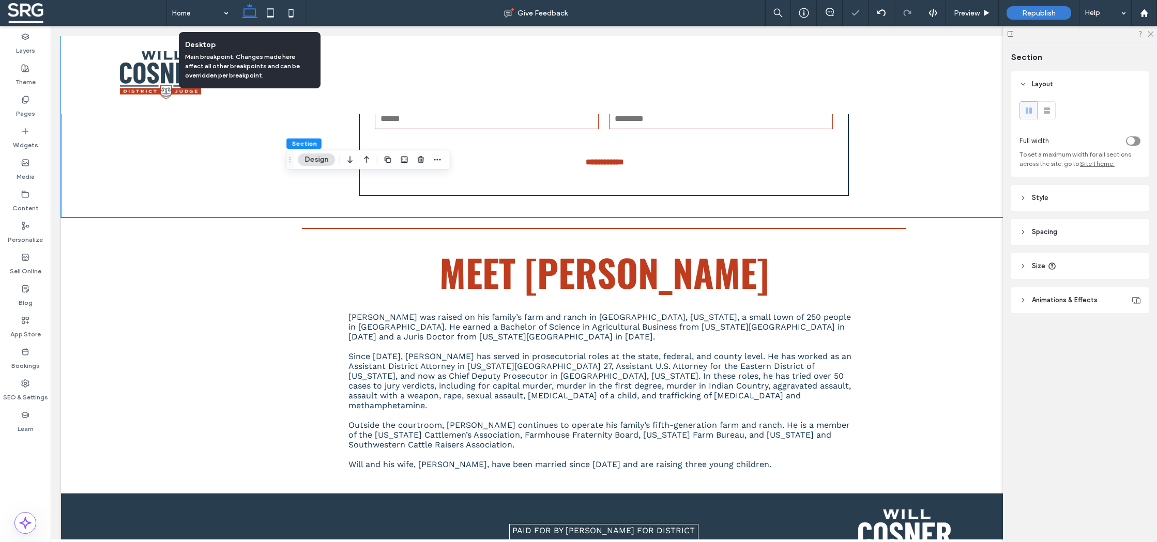
scroll to position [209, 0]
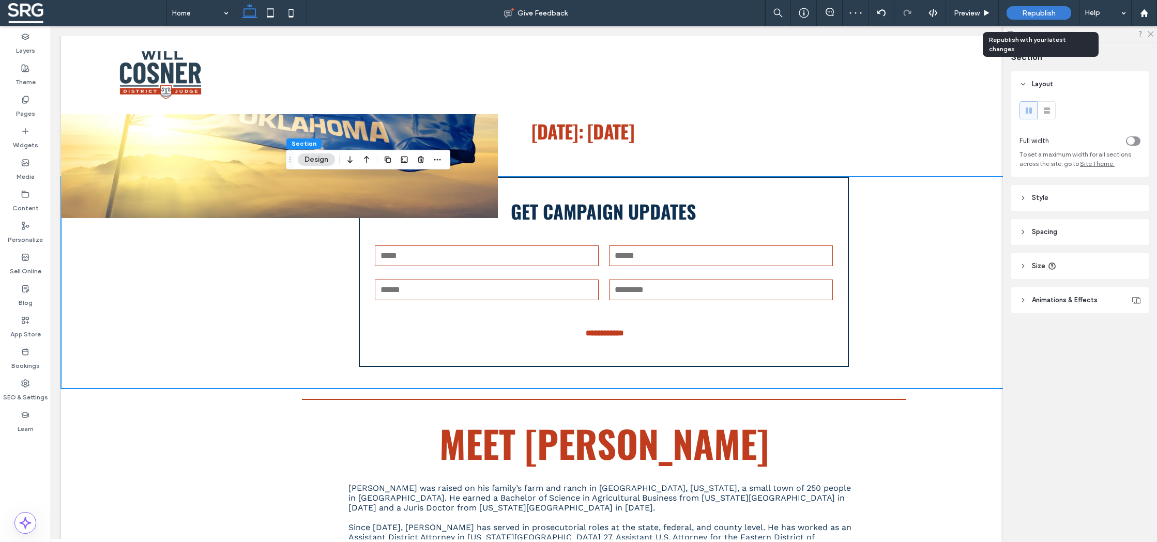
click at [1028, 7] on div "Republish" at bounding box center [1038, 12] width 65 height 13
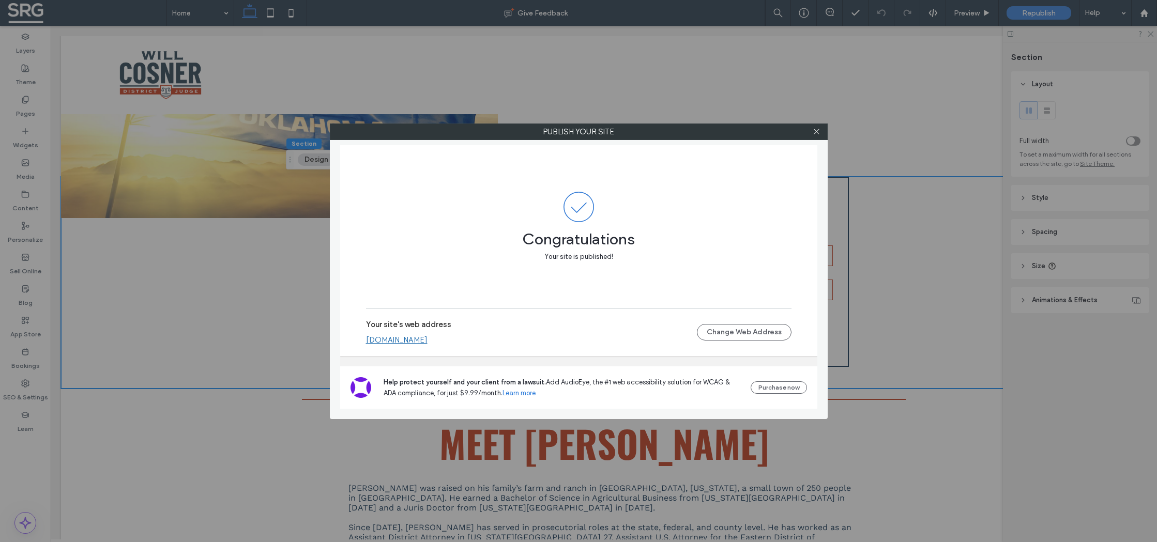
click at [817, 132] on icon at bounding box center [817, 132] width 8 height 8
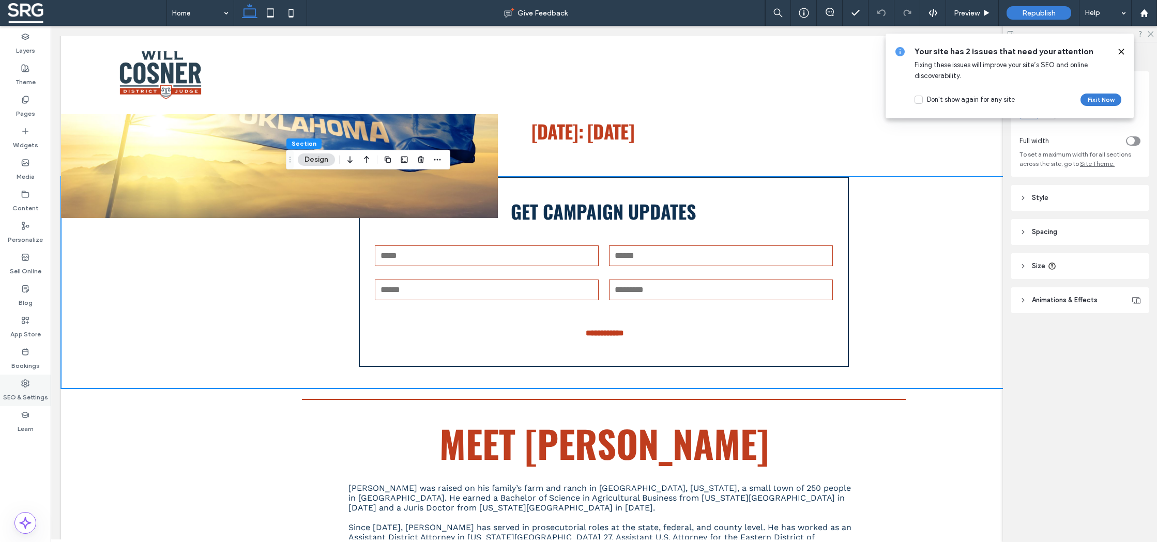
click at [18, 383] on div "SEO & Settings" at bounding box center [25, 391] width 51 height 32
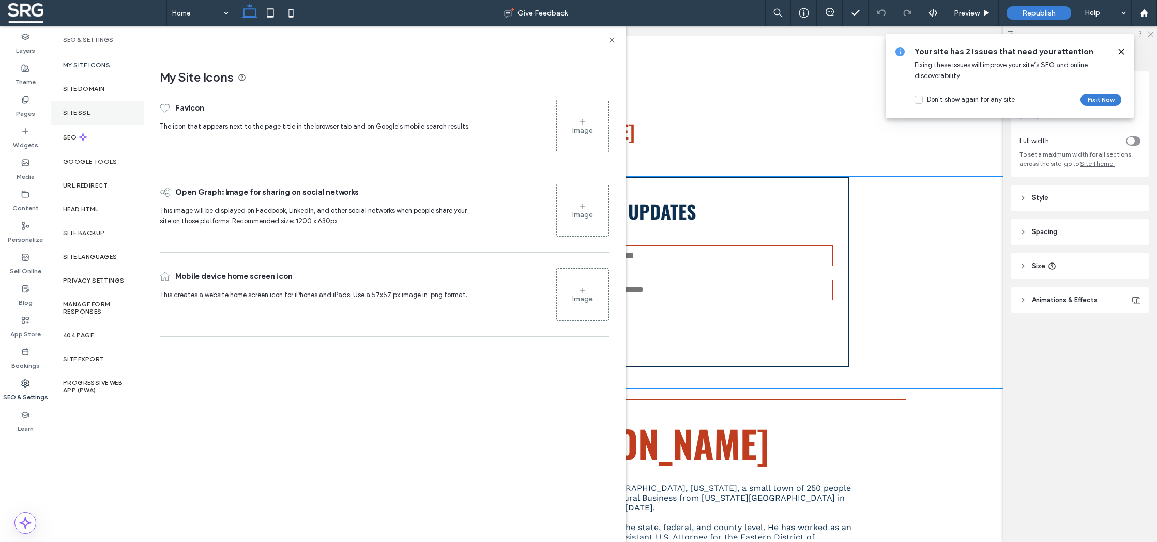
click at [75, 108] on div "Site SSL" at bounding box center [97, 113] width 93 height 24
